Goal: Navigation & Orientation: Find specific page/section

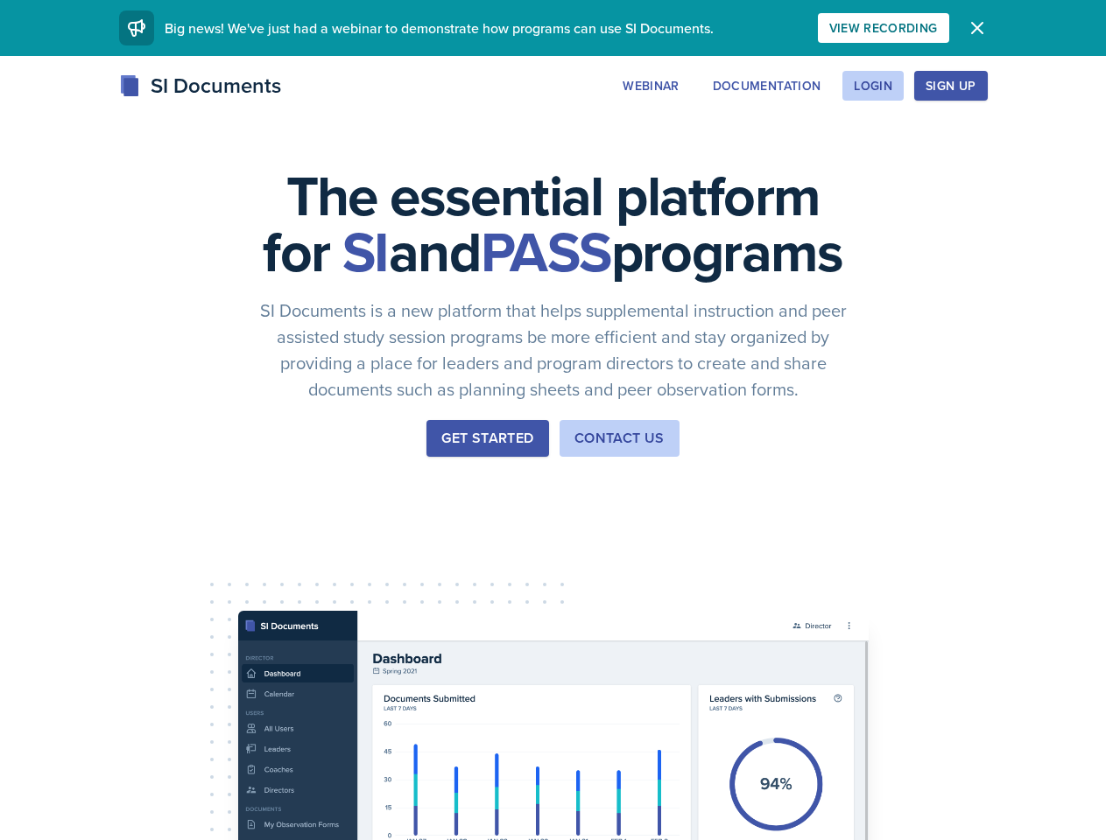
click at [552, 420] on div "The essential platform for SI and PASS programs SI Documents is a new platform …" at bounding box center [553, 588] width 1106 height 1064
click at [938, 28] on div "View Recording" at bounding box center [883, 28] width 109 height 14
click at [982, 28] on icon "button" at bounding box center [977, 28] width 11 height 11
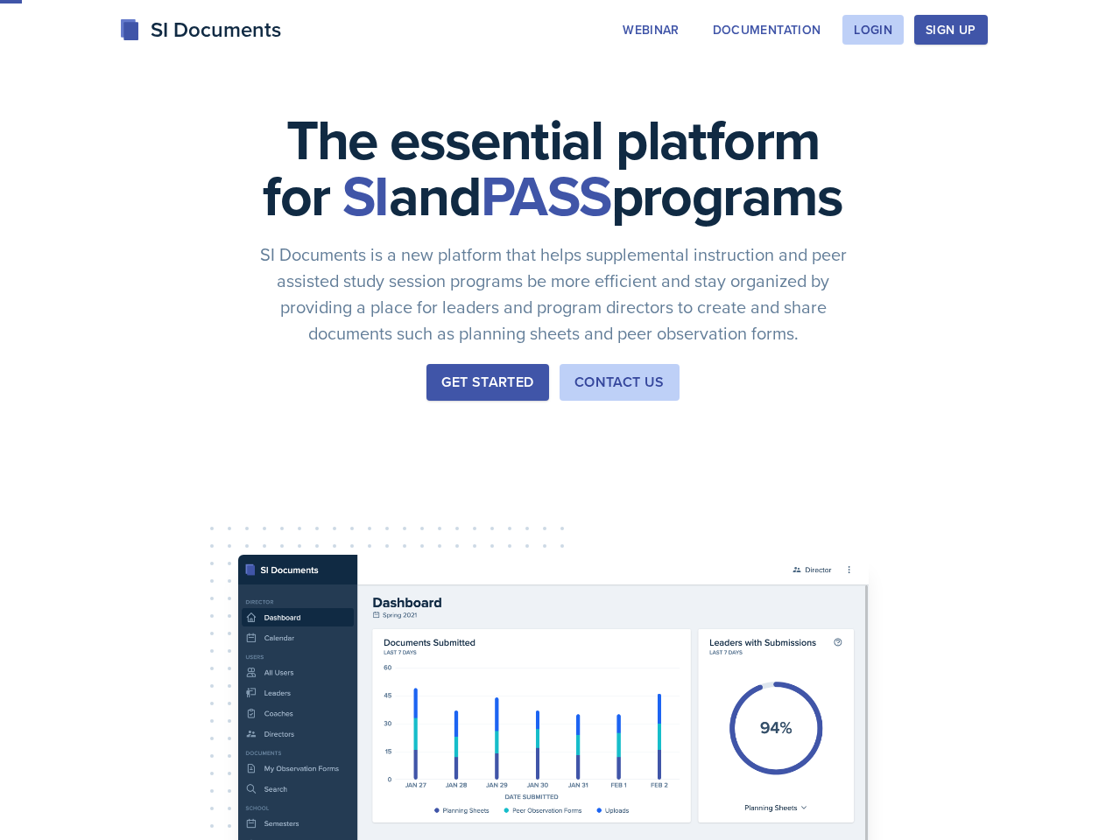
click at [757, 86] on div "The essential platform for SI and PASS programs SI Documents is a new platform …" at bounding box center [553, 532] width 1106 height 1064
click at [872, 86] on div "The essential platform for SI and PASS programs SI Documents is a new platform …" at bounding box center [553, 532] width 1106 height 1064
click at [978, 86] on div "The essential platform for SI and PASS programs SI Documents is a new platform …" at bounding box center [553, 532] width 1106 height 1064
click at [1055, 86] on div "The essential platform for SI and PASS programs SI Documents is a new platform …" at bounding box center [553, 532] width 1106 height 1064
click at [103, 550] on div "The essential platform for SI and PASS programs SI Documents is a new platform …" at bounding box center [553, 532] width 1106 height 1064
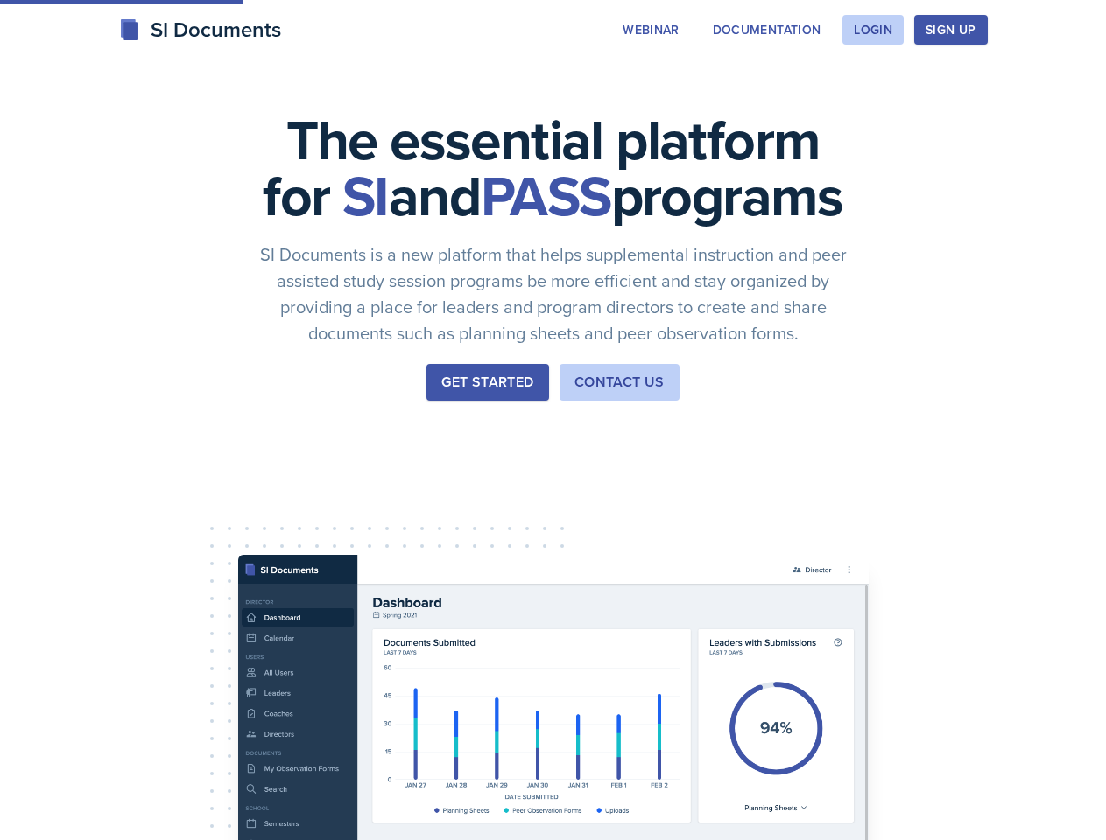
click at [235, 550] on div "The essential platform for SI and PASS programs SI Documents is a new platform …" at bounding box center [553, 532] width 1106 height 1064
